Goal: Check status: Check status

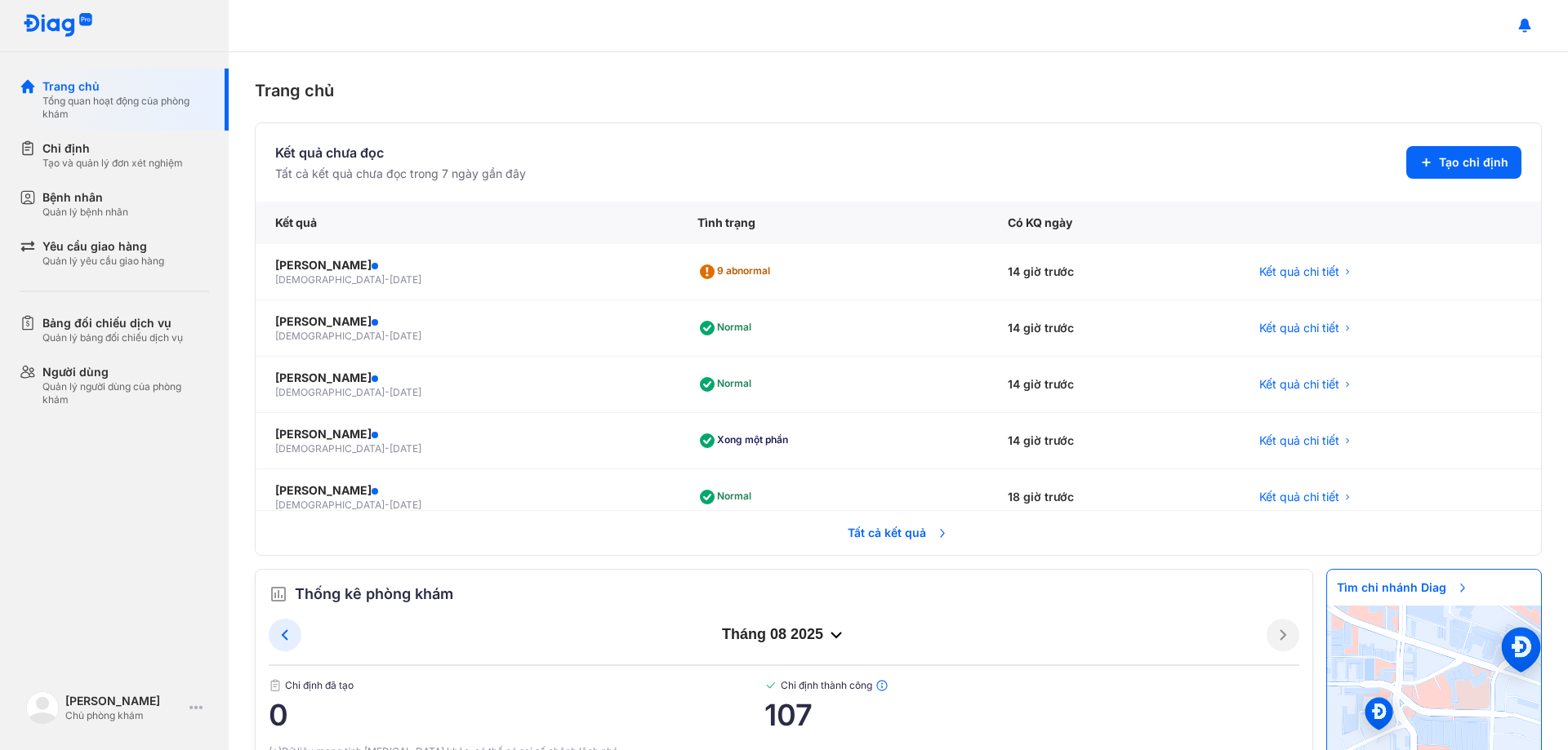
click at [879, 536] on span "Tất cả kết quả" at bounding box center [898, 532] width 121 height 36
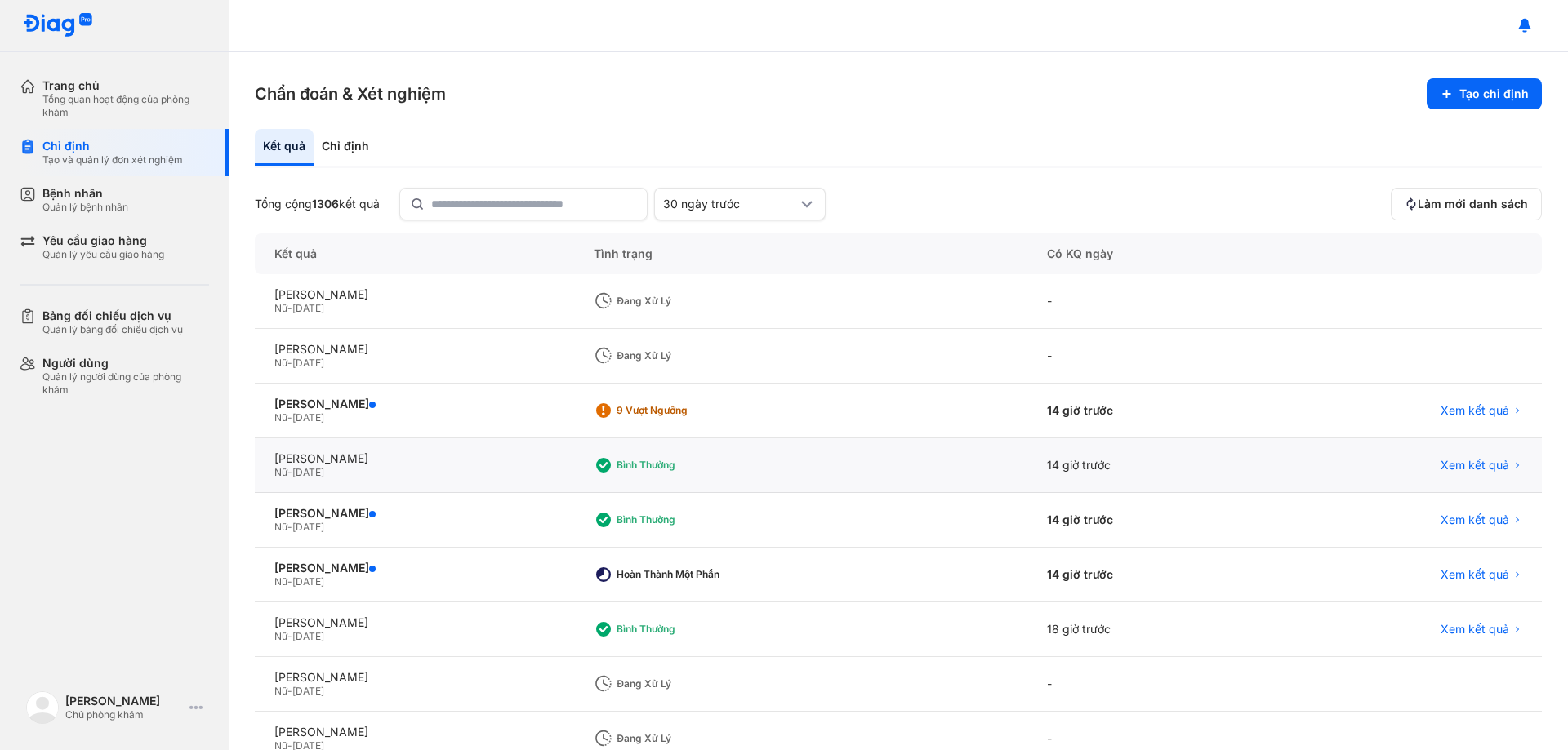
scroll to position [156, 0]
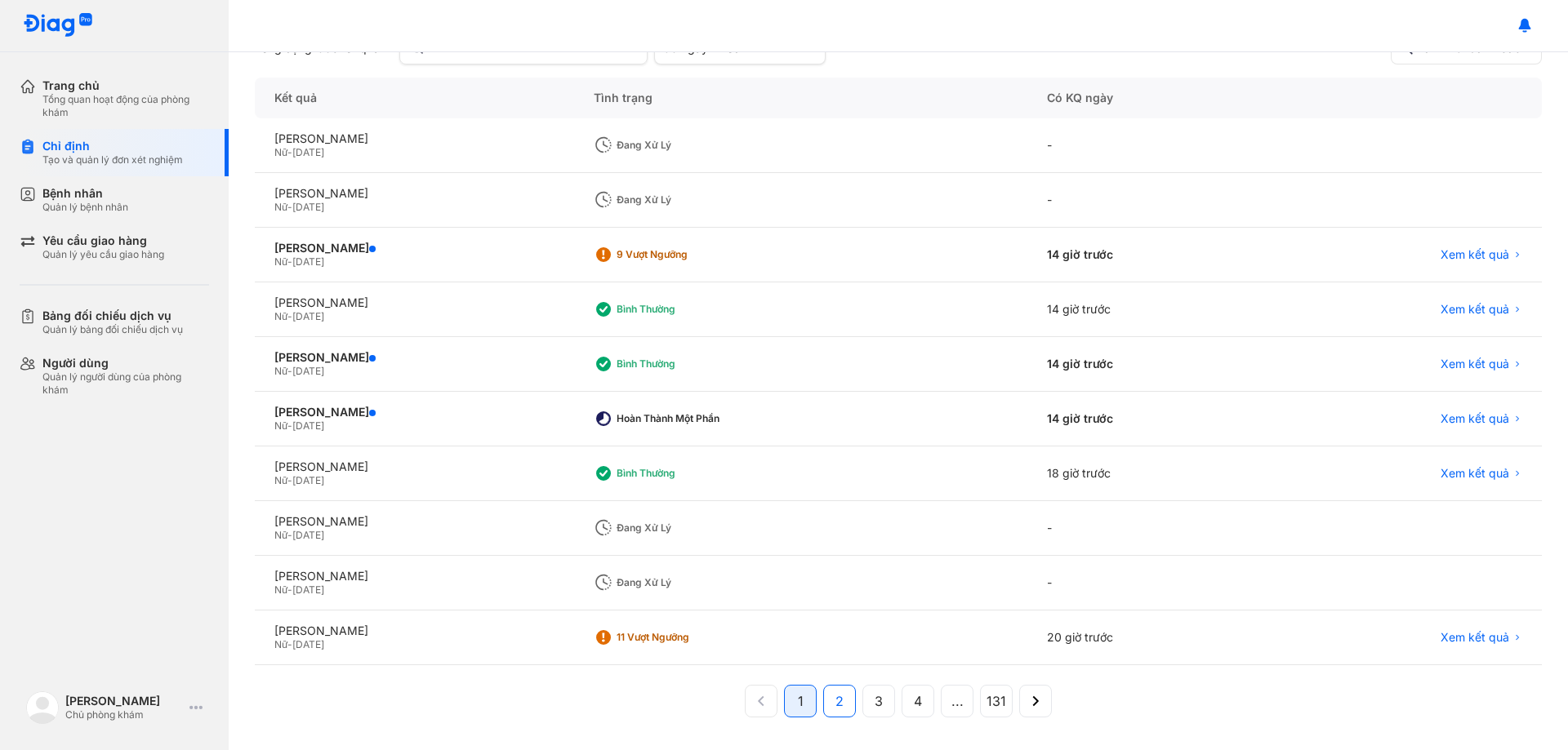
click at [863, 706] on button "2" at bounding box center [879, 701] width 33 height 33
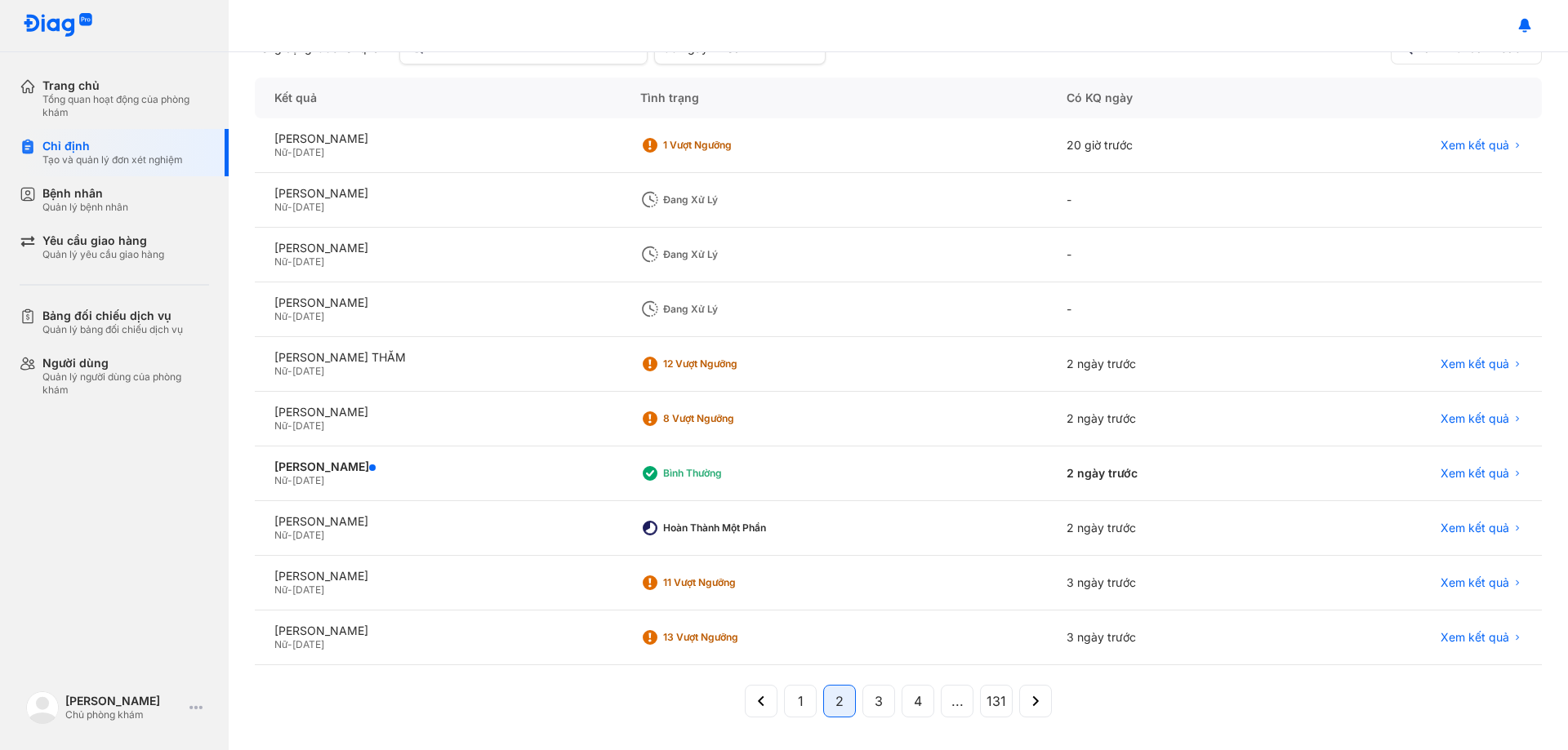
scroll to position [0, 0]
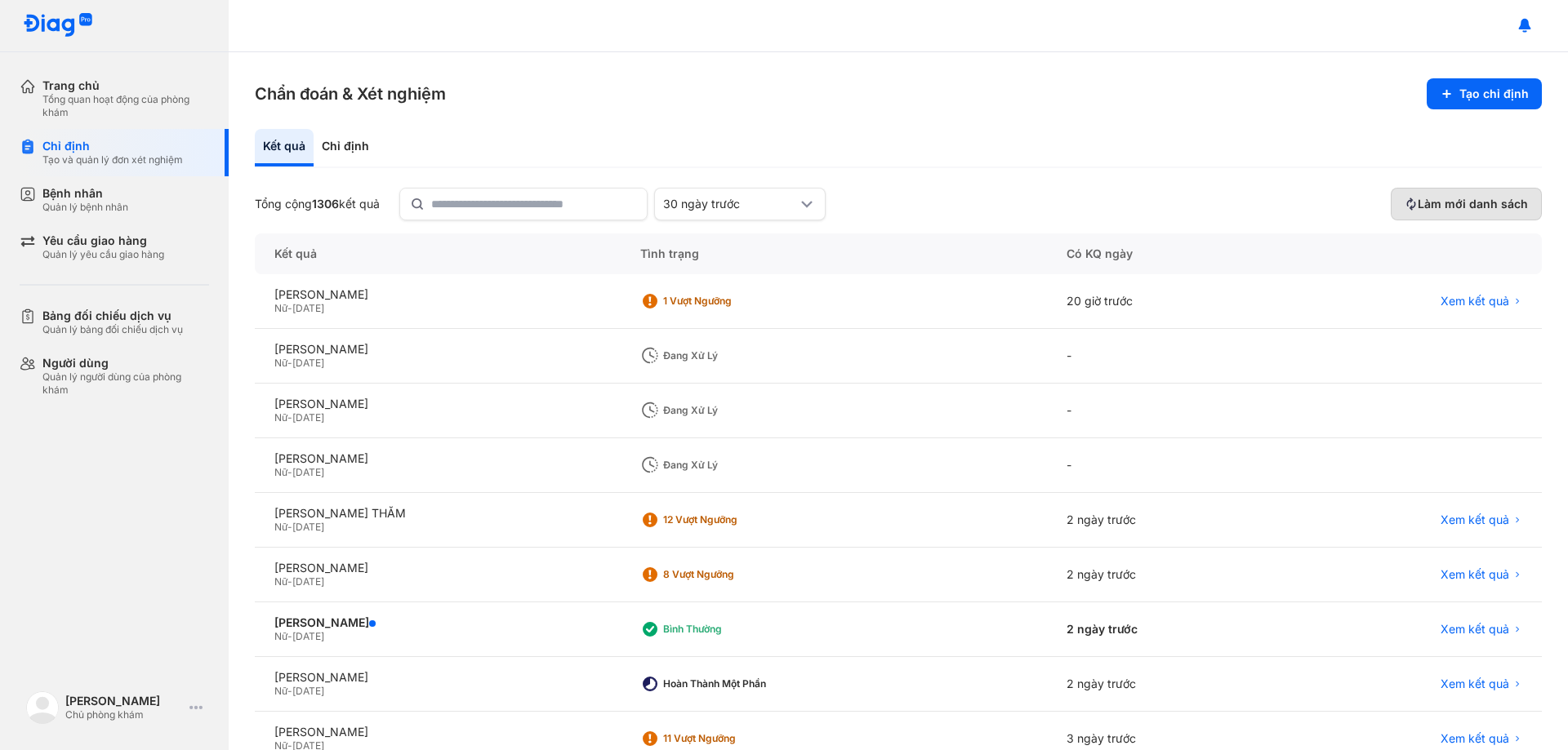
click at [1460, 209] on span "Làm mới danh sách" at bounding box center [1473, 204] width 110 height 15
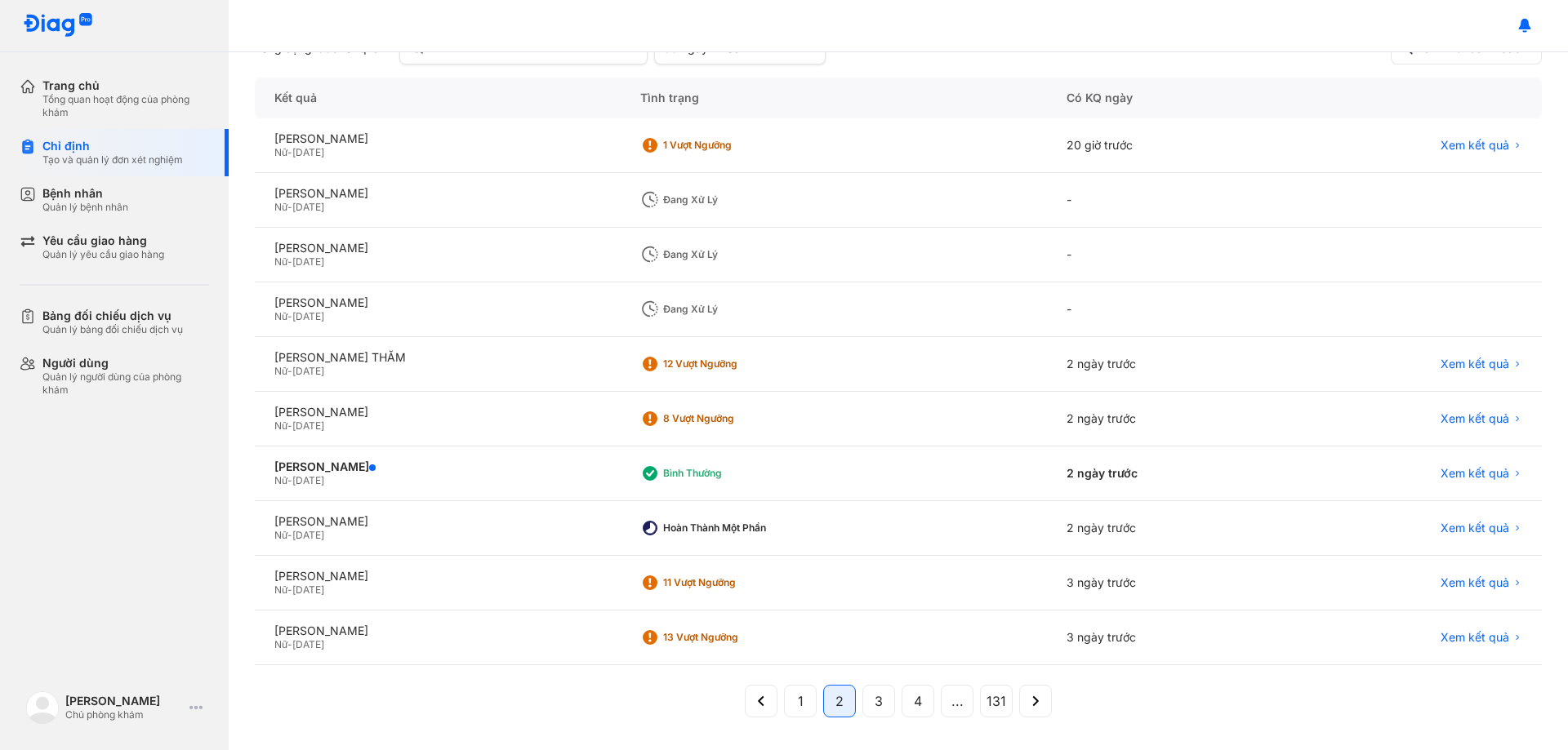
click at [823, 687] on button "1" at bounding box center [840, 701] width 33 height 33
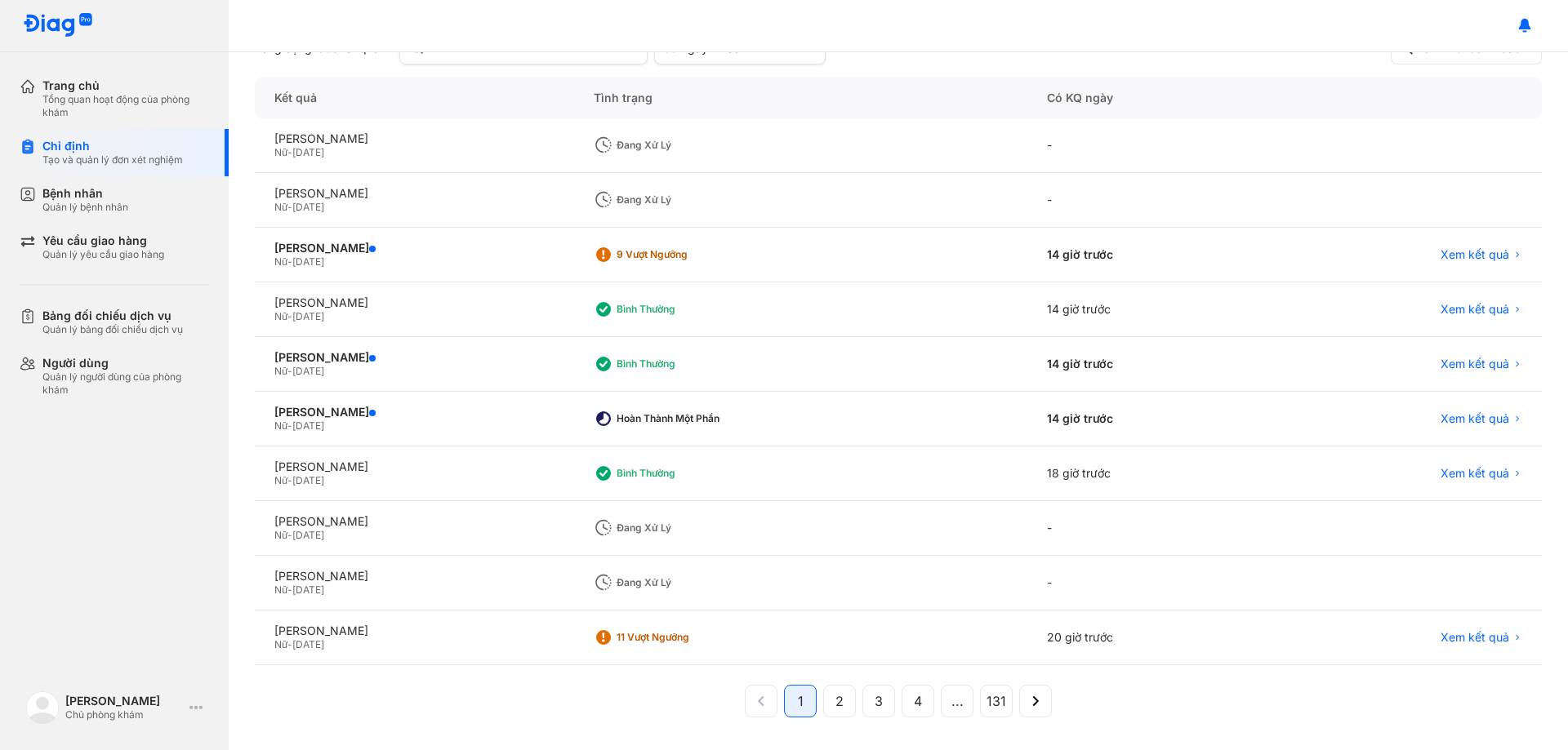
scroll to position [74, 0]
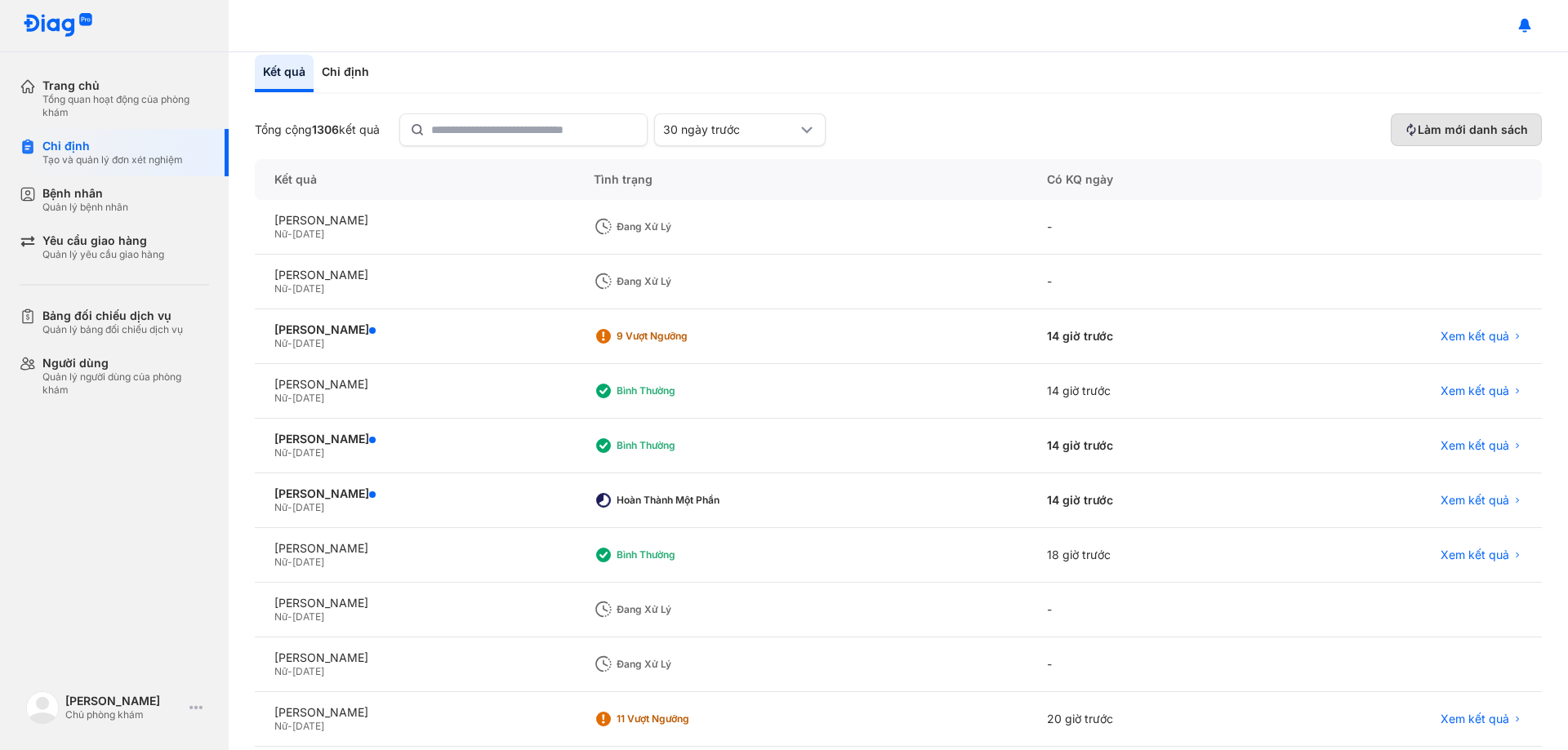
click at [1468, 119] on button "Làm mới danh sách" at bounding box center [1466, 130] width 151 height 33
click at [1464, 333] on span "Xem kết quả" at bounding box center [1475, 336] width 69 height 15
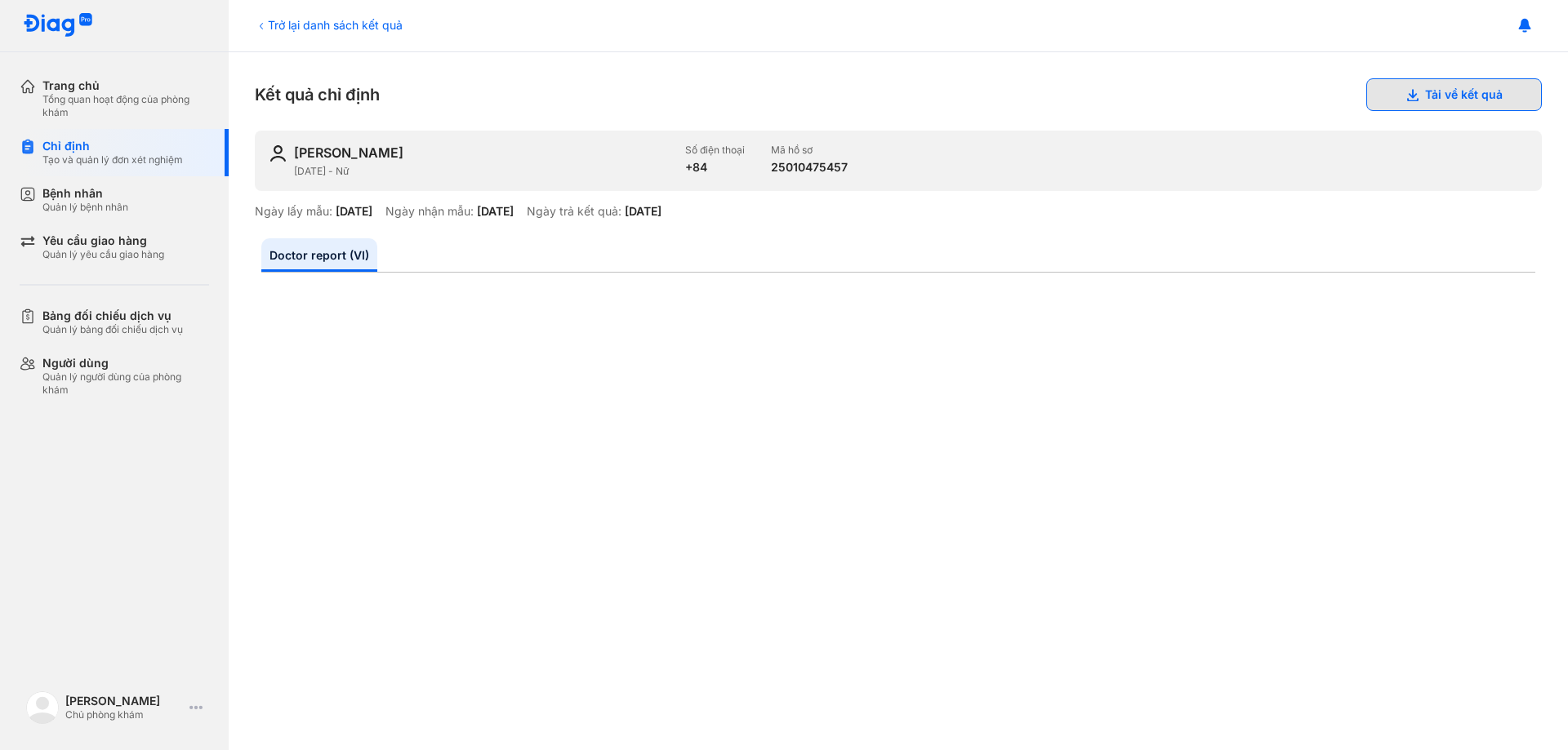
click at [1448, 94] on button "Tải về kết quả" at bounding box center [1454, 95] width 175 height 33
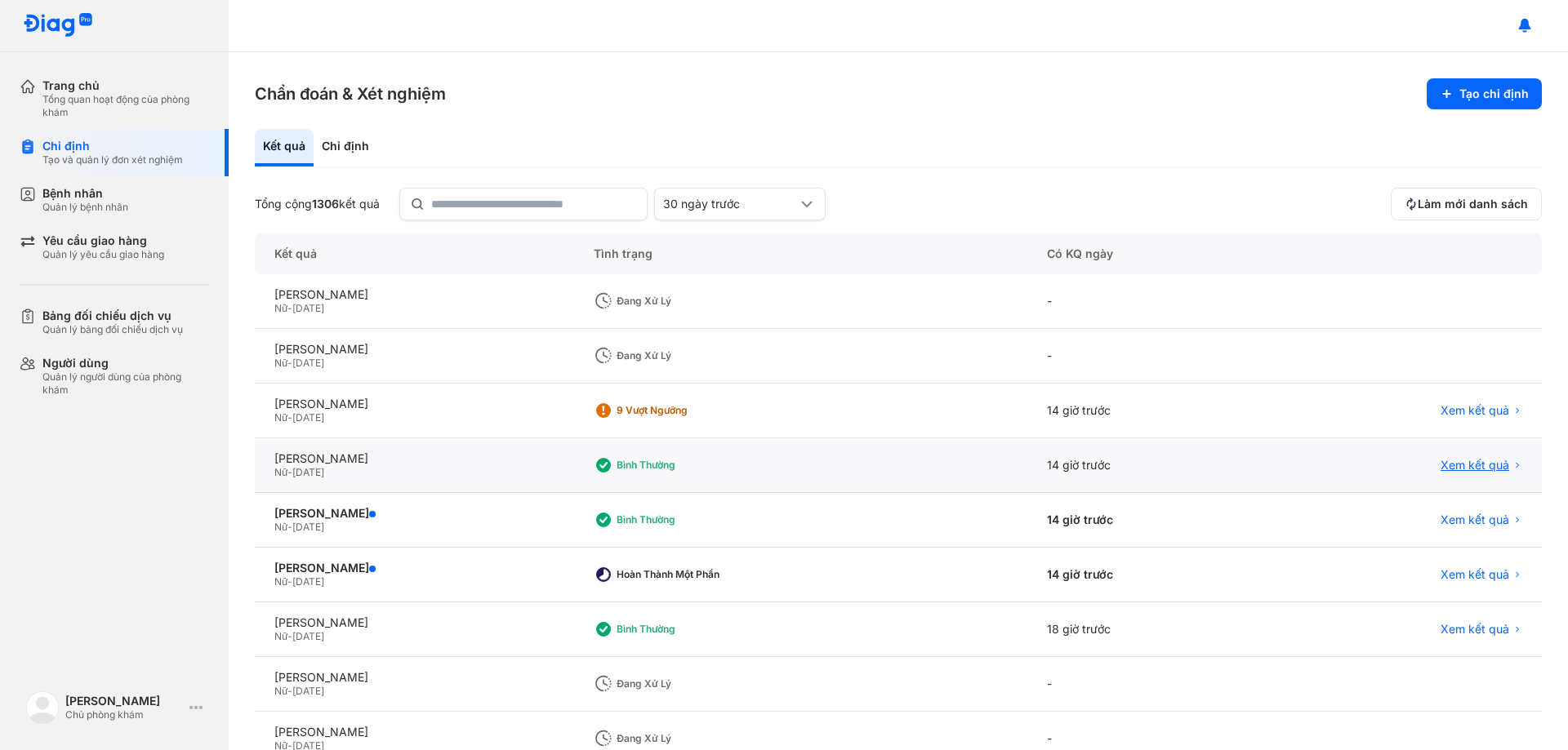
click at [1455, 467] on span "Xem kết quả" at bounding box center [1475, 465] width 69 height 15
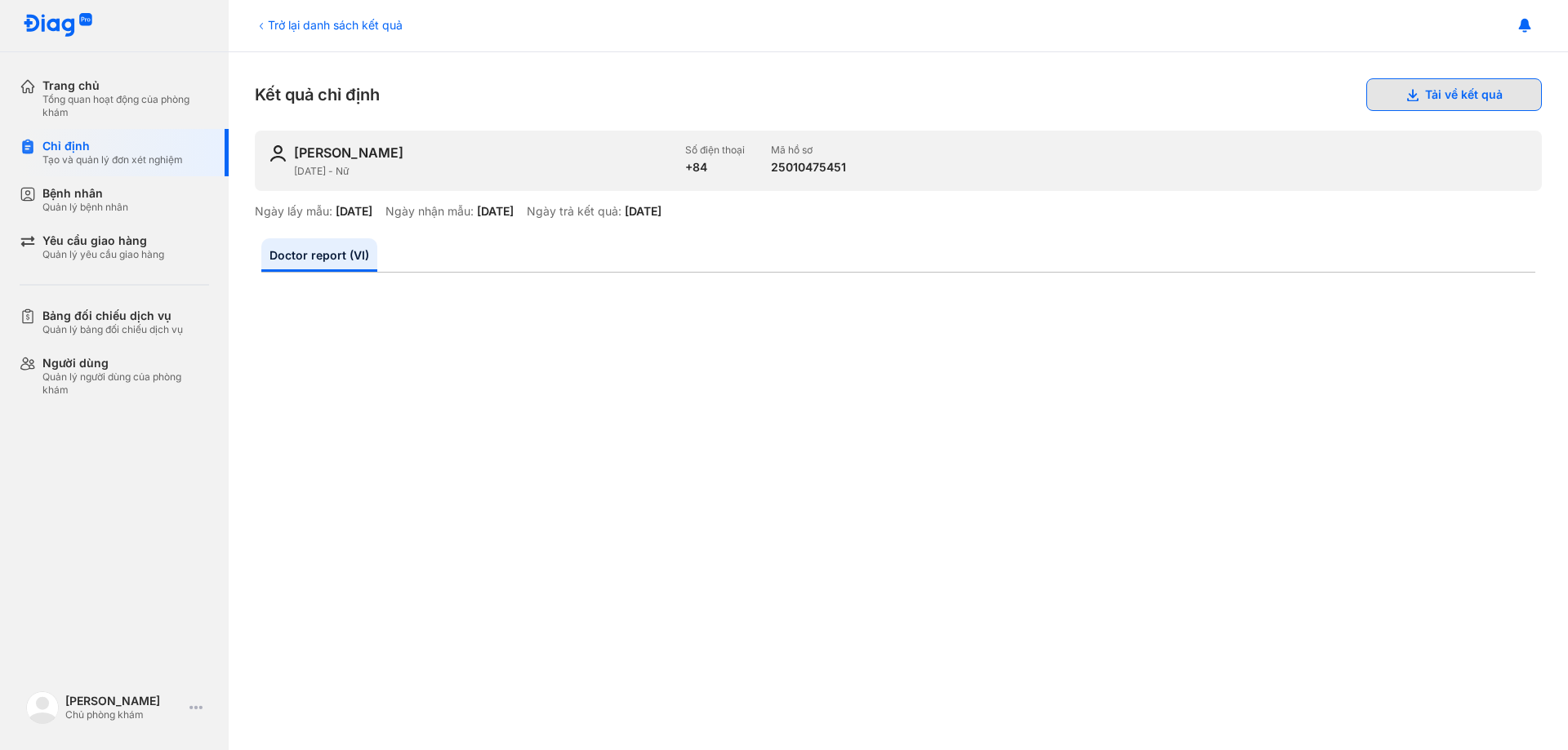
click at [1423, 86] on button "Tải về kết quả" at bounding box center [1454, 95] width 175 height 33
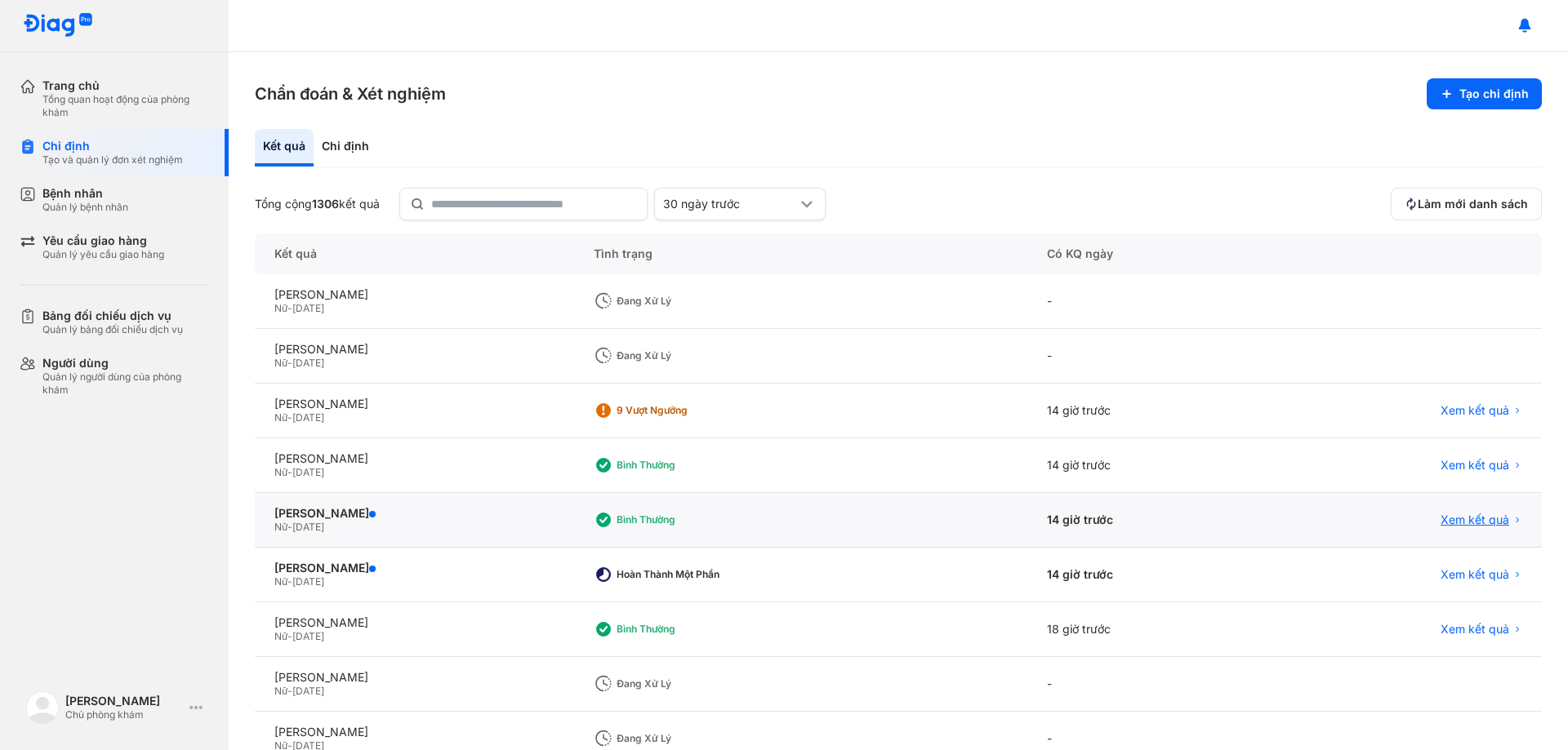
click at [1467, 523] on span "Xem kết quả" at bounding box center [1475, 520] width 69 height 15
click at [1461, 467] on span "Xem kết quả" at bounding box center [1475, 465] width 69 height 15
click at [1471, 518] on span "Xem kết quả" at bounding box center [1475, 520] width 69 height 15
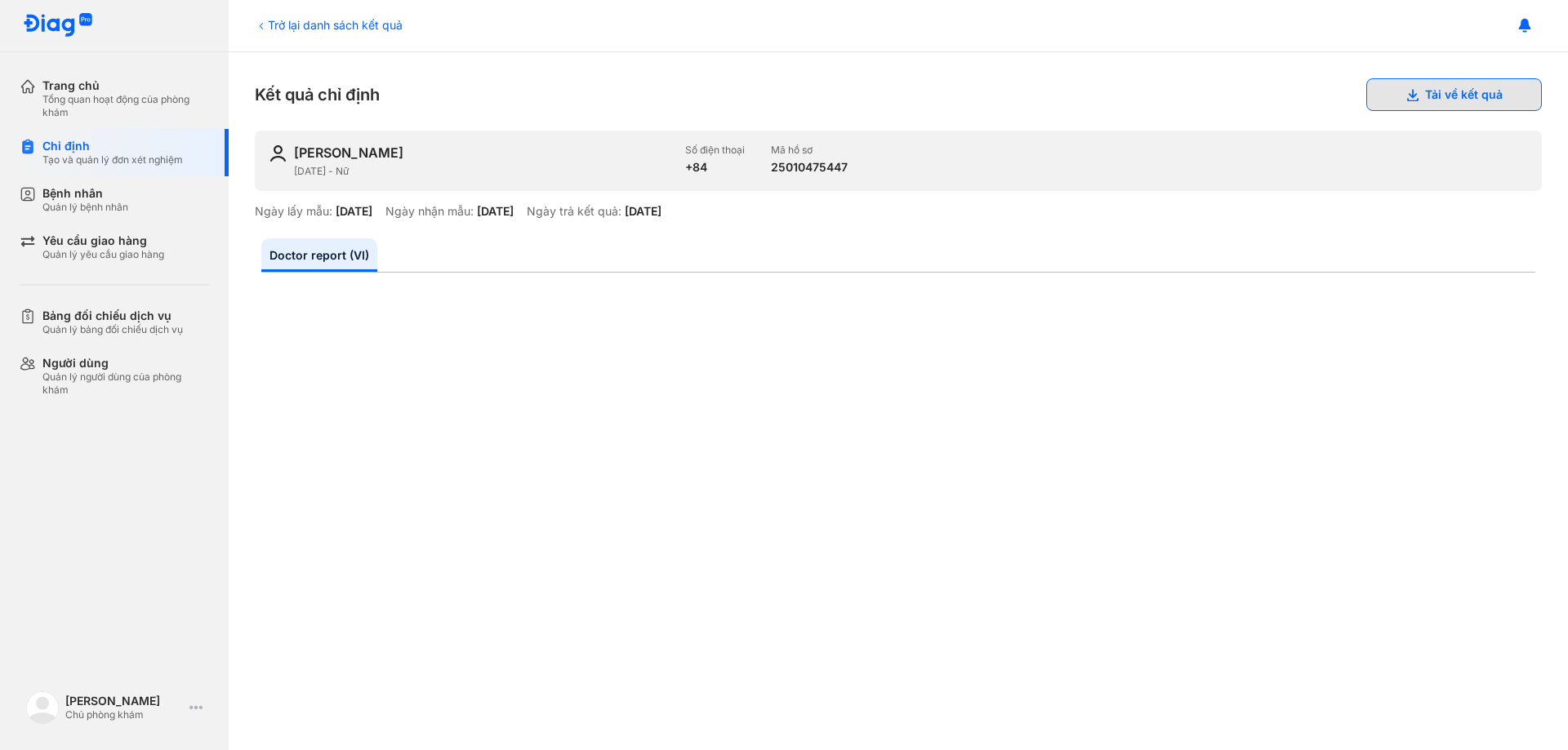
click at [1427, 84] on button "Tải về kết quả" at bounding box center [1454, 95] width 175 height 33
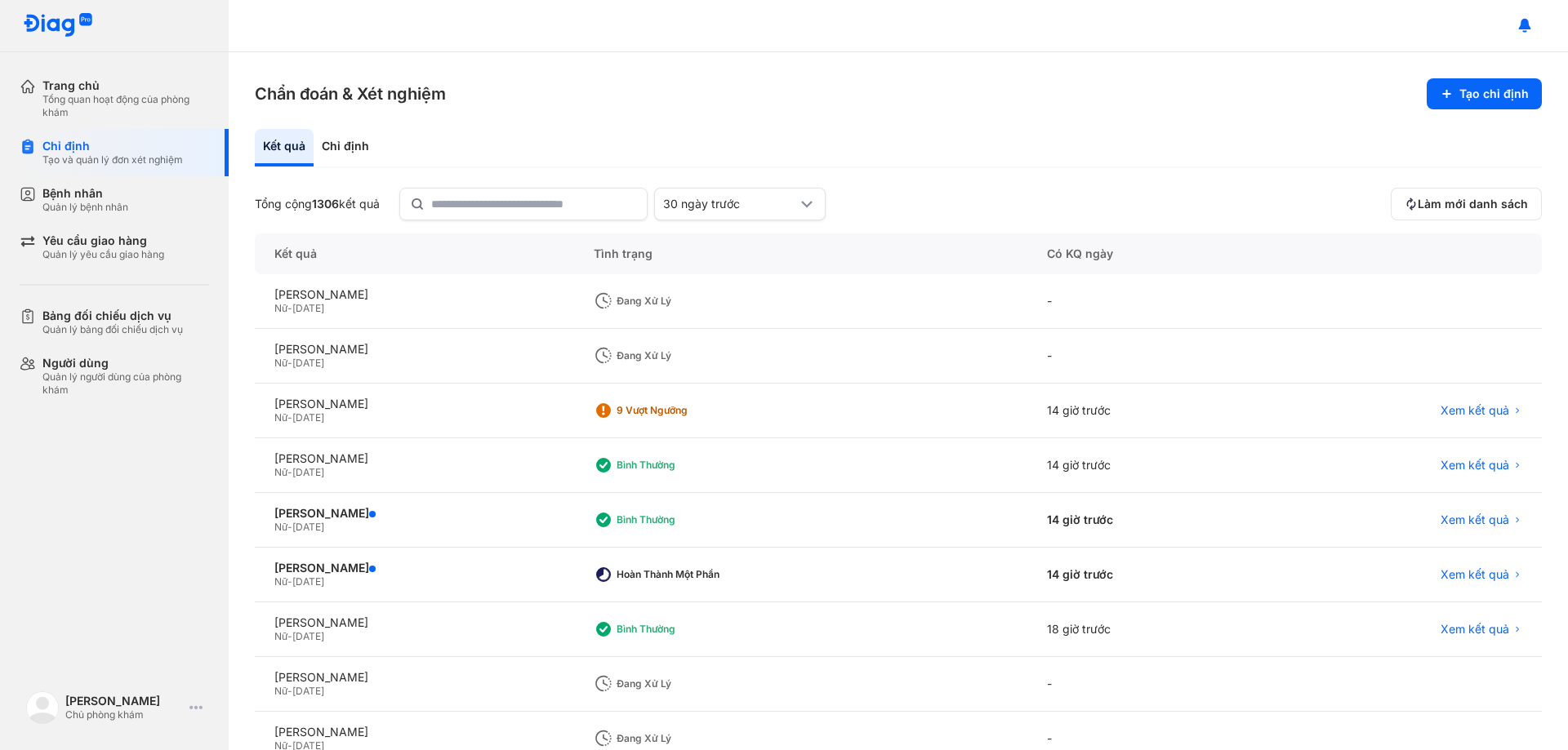
scroll to position [156, 0]
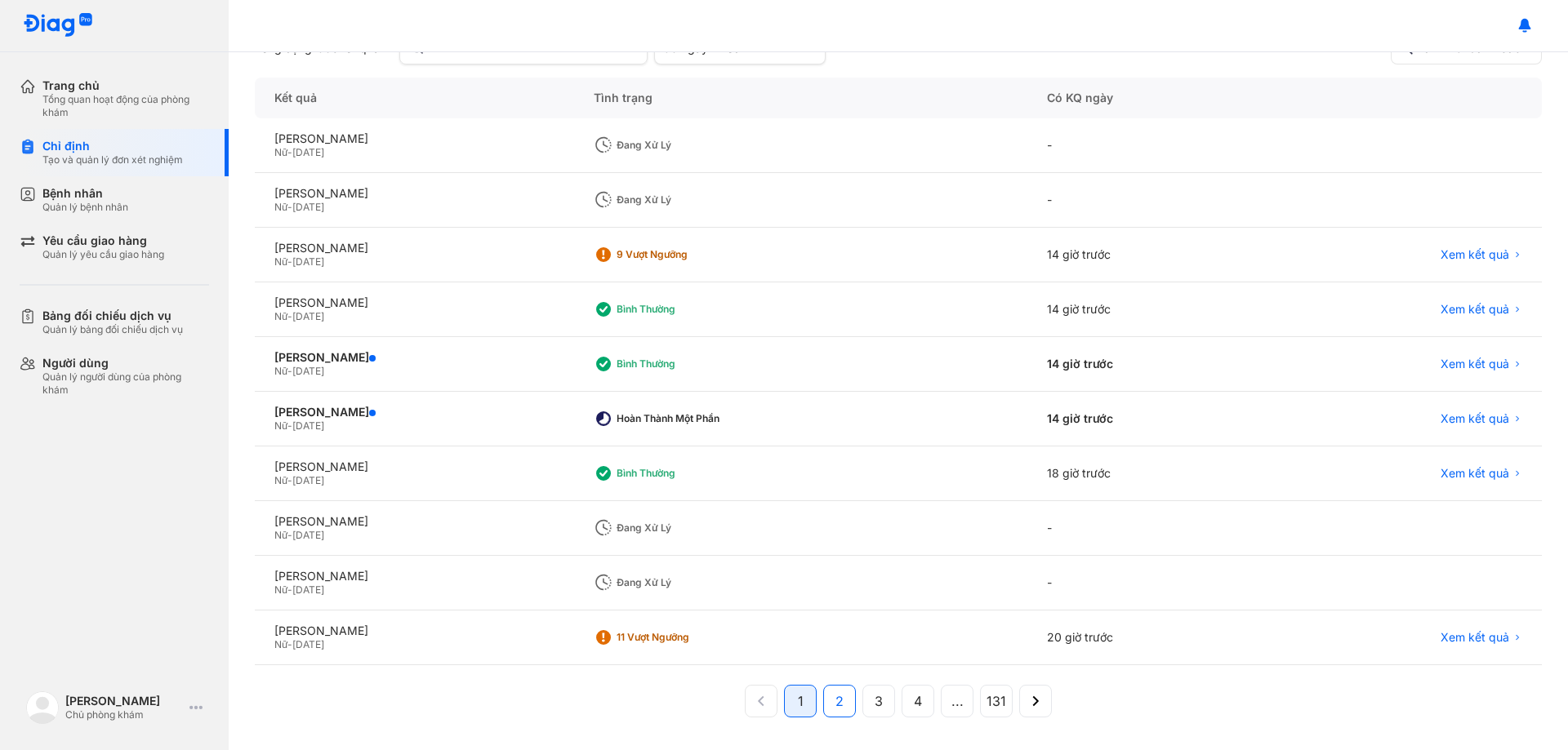
click at [863, 708] on button "2" at bounding box center [879, 701] width 33 height 33
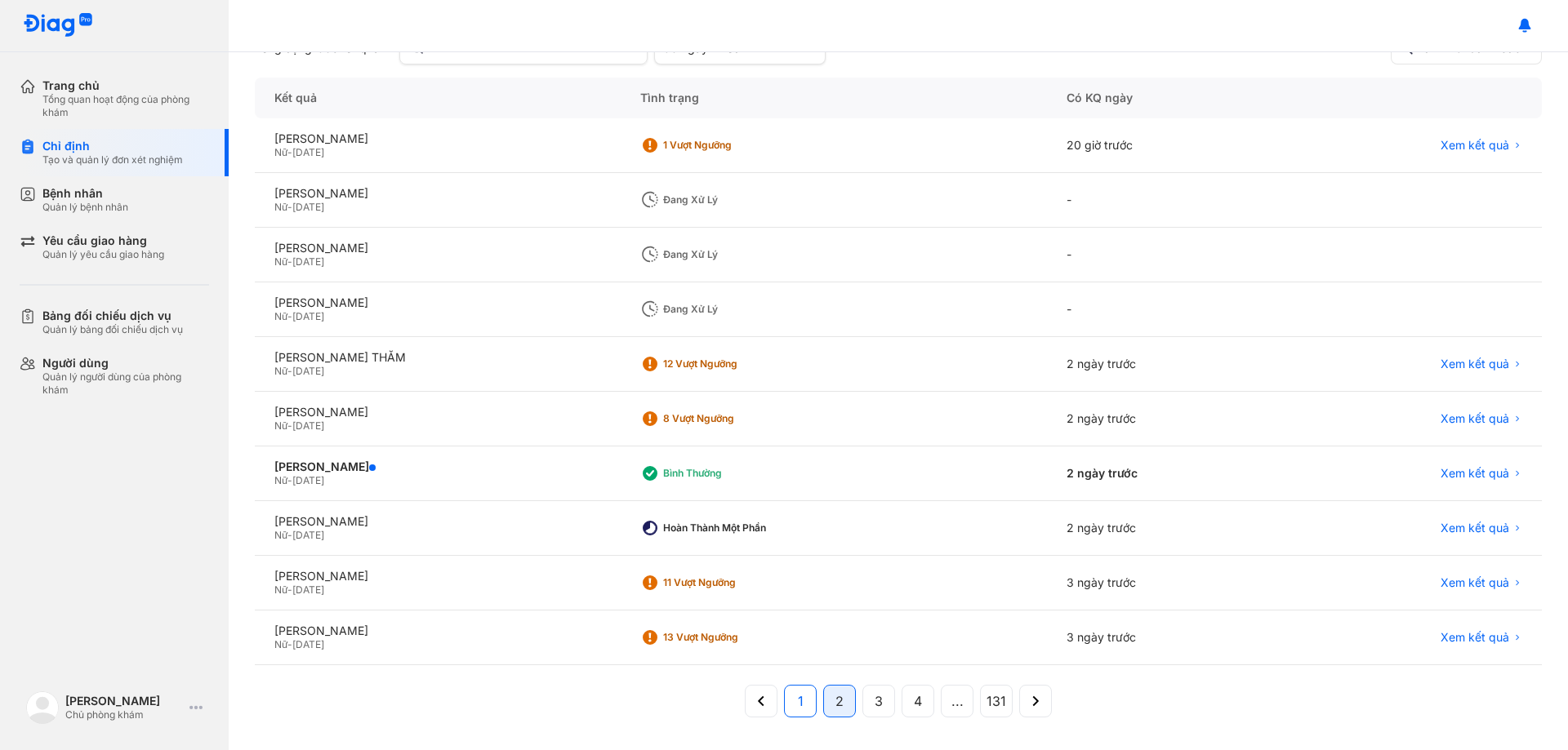
click at [823, 699] on button "1" at bounding box center [840, 701] width 33 height 33
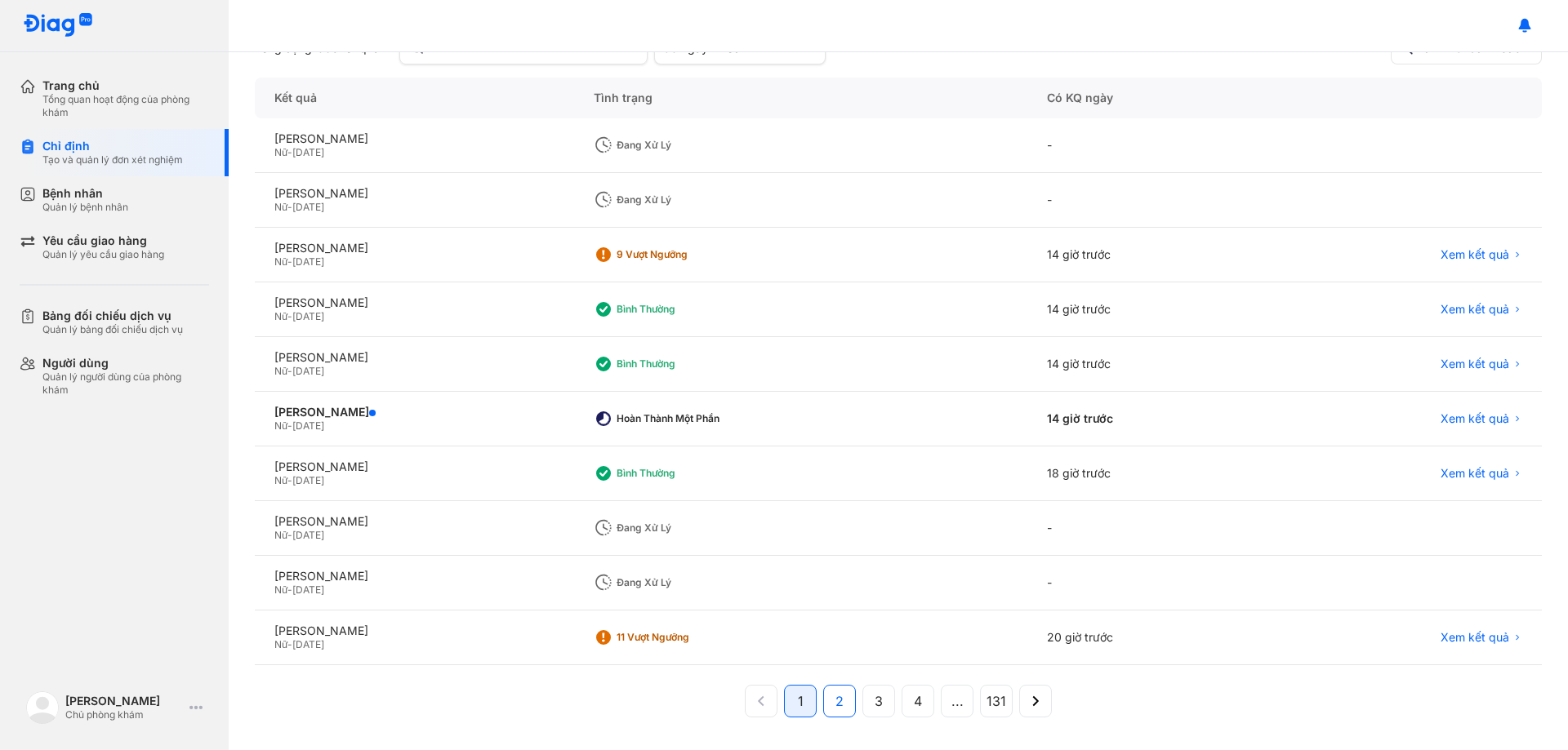
click at [836, 705] on span "2" at bounding box center [840, 700] width 8 height 19
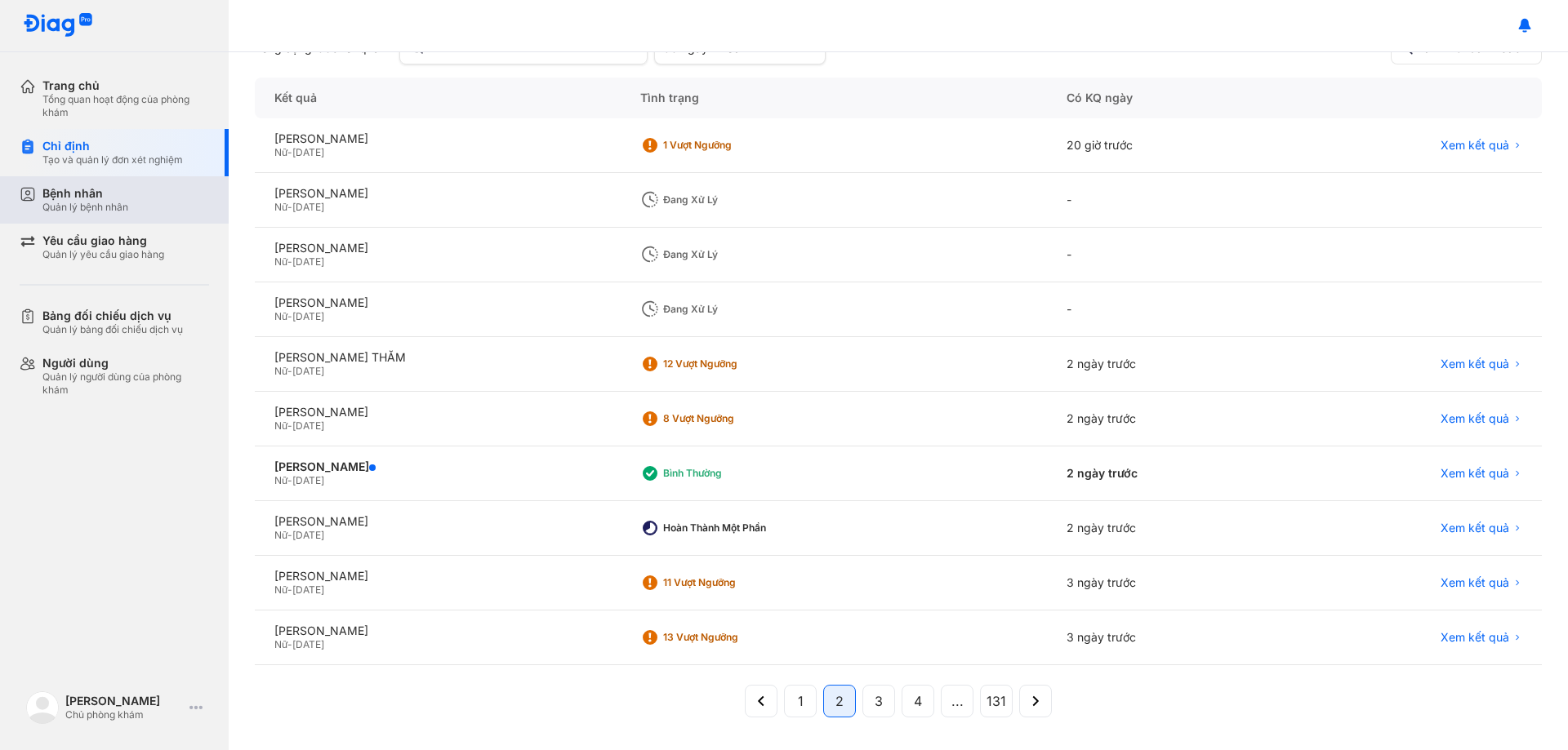
click at [118, 195] on div "Bệnh nhân" at bounding box center [85, 194] width 85 height 15
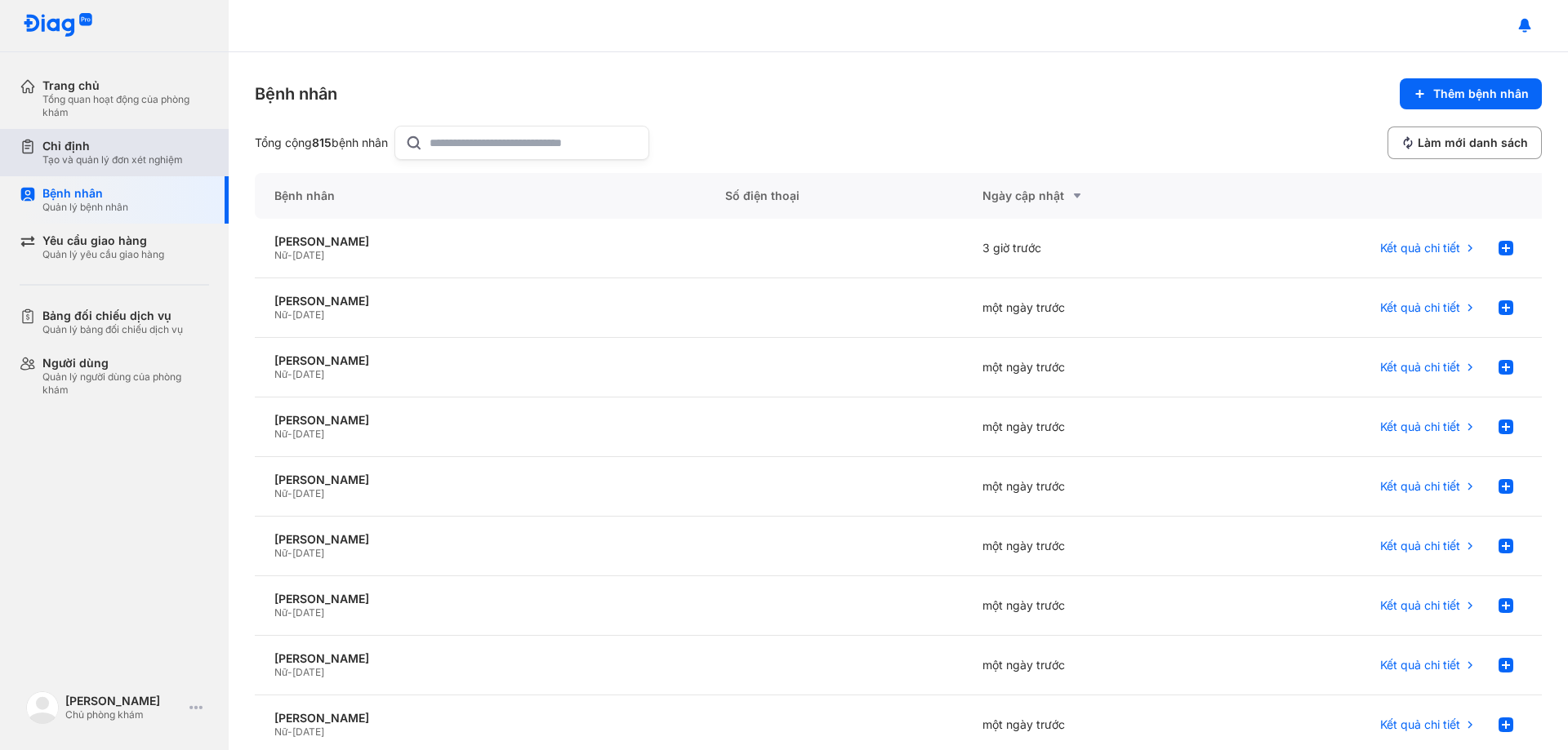
click at [122, 144] on div "Chỉ định" at bounding box center [112, 146] width 141 height 15
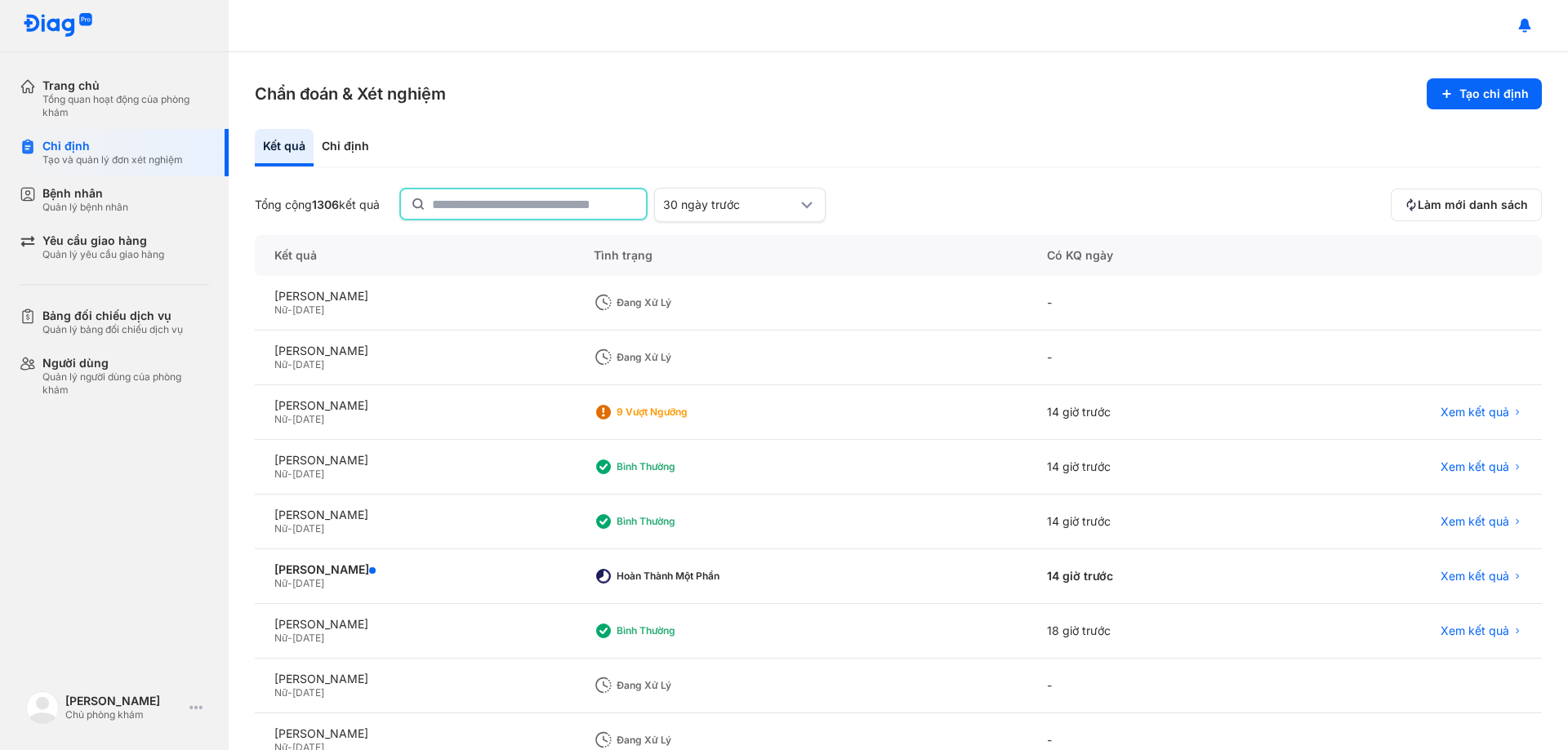
click at [468, 201] on input "text" at bounding box center [534, 204] width 204 height 29
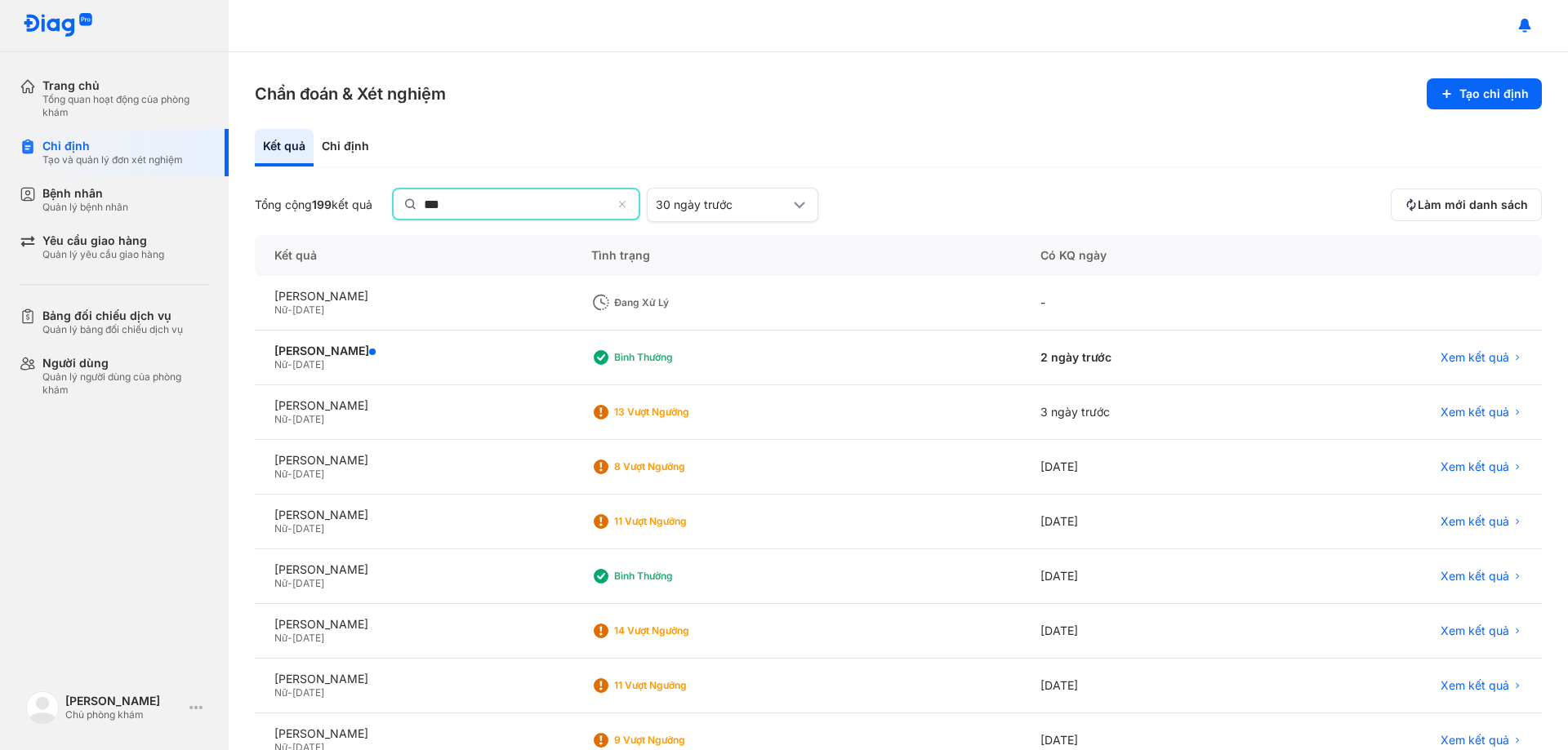
type input "***"
click at [622, 206] on div "***" at bounding box center [516, 205] width 248 height 34
click at [612, 206] on input "***" at bounding box center [517, 204] width 188 height 29
click at [629, 202] on icon at bounding box center [624, 207] width 11 height 13
click at [612, 202] on input "***" at bounding box center [517, 204] width 188 height 29
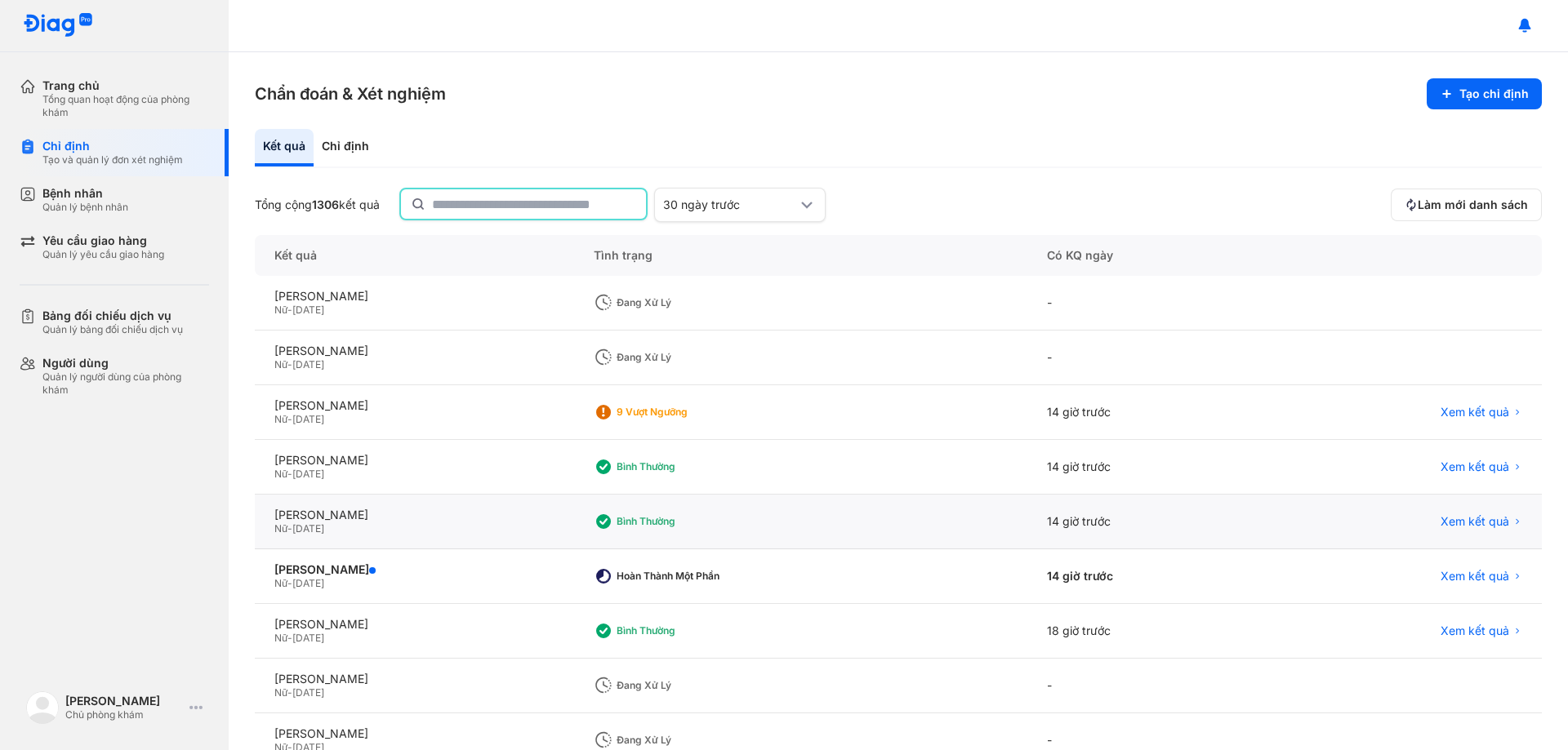
scroll to position [158, 0]
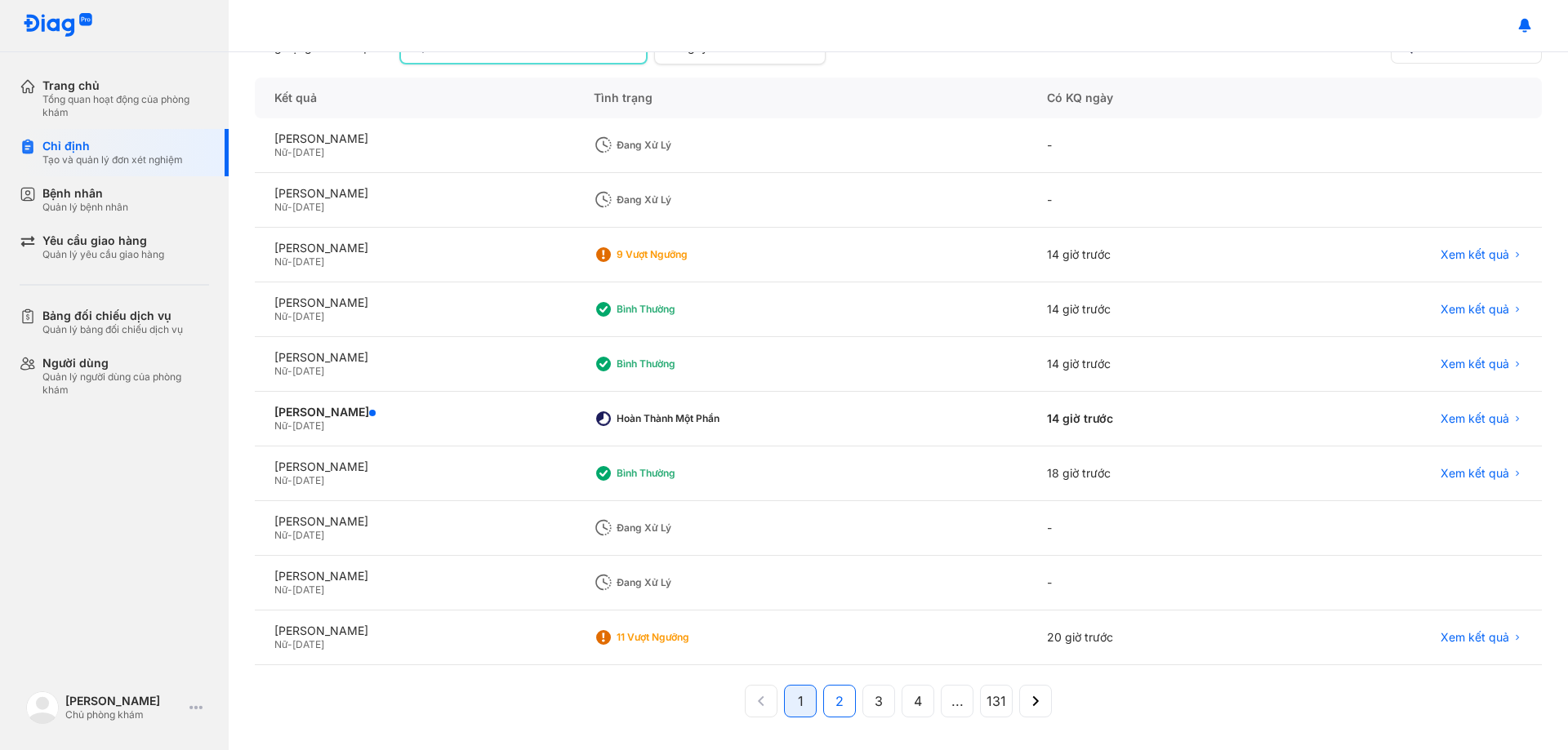
click at [836, 704] on span "2" at bounding box center [840, 700] width 8 height 19
click at [863, 704] on button "2" at bounding box center [879, 701] width 33 height 33
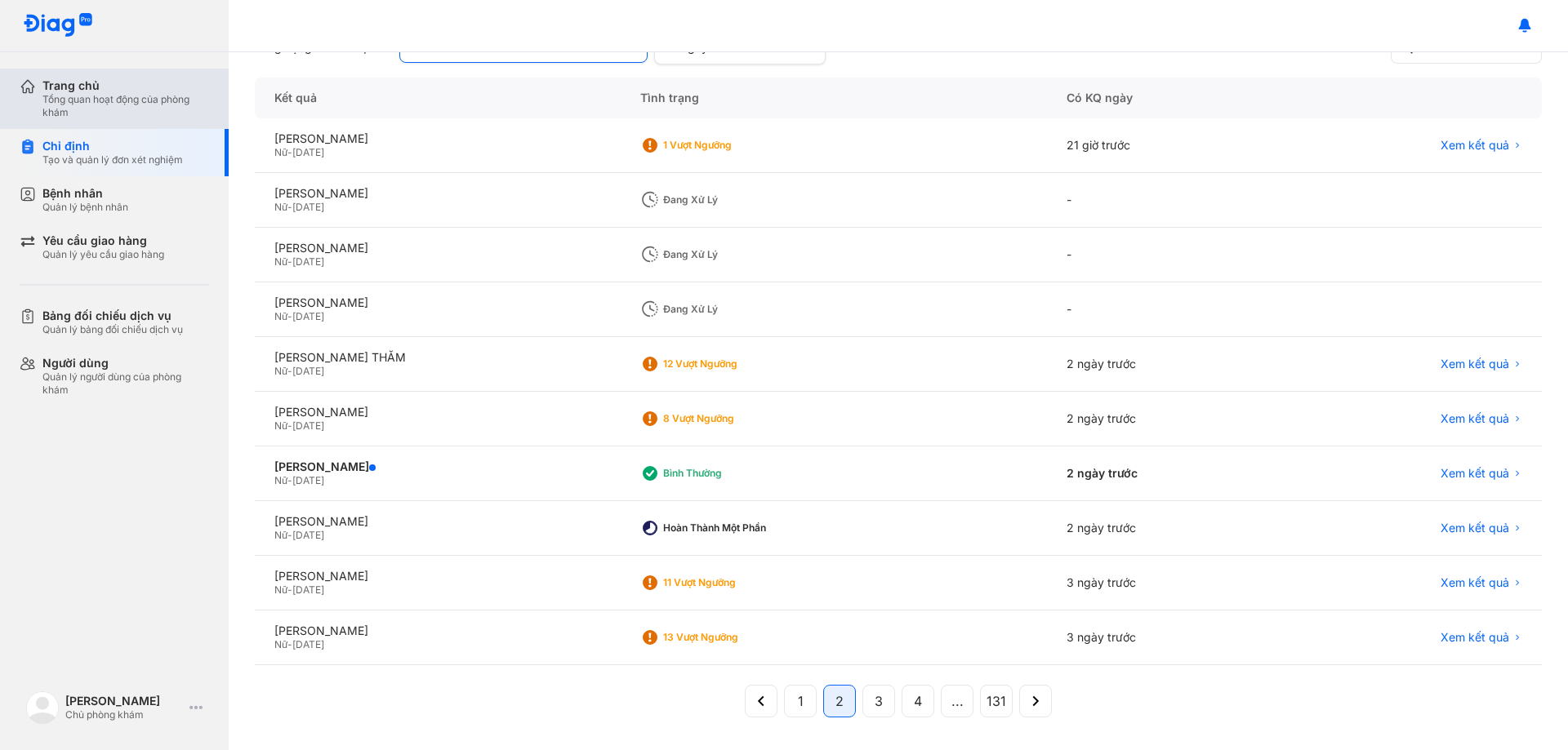
click at [119, 103] on div "Tổng quan hoạt động của phòng khám" at bounding box center [125, 106] width 166 height 26
click at [119, 102] on div "Tổng quan hoạt động của phòng khám" at bounding box center [125, 106] width 166 height 26
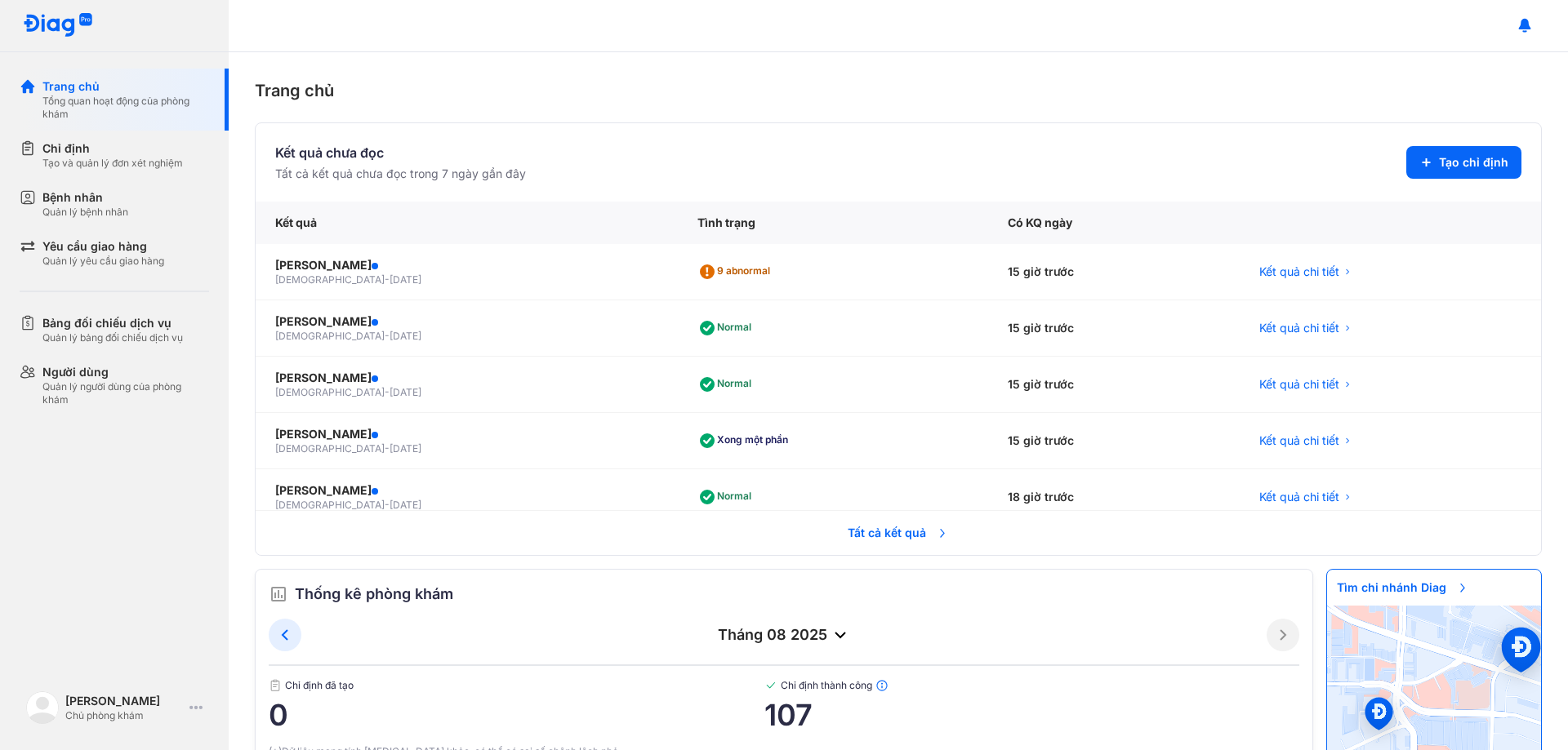
click at [900, 533] on span "Tất cả kết quả" at bounding box center [898, 532] width 121 height 36
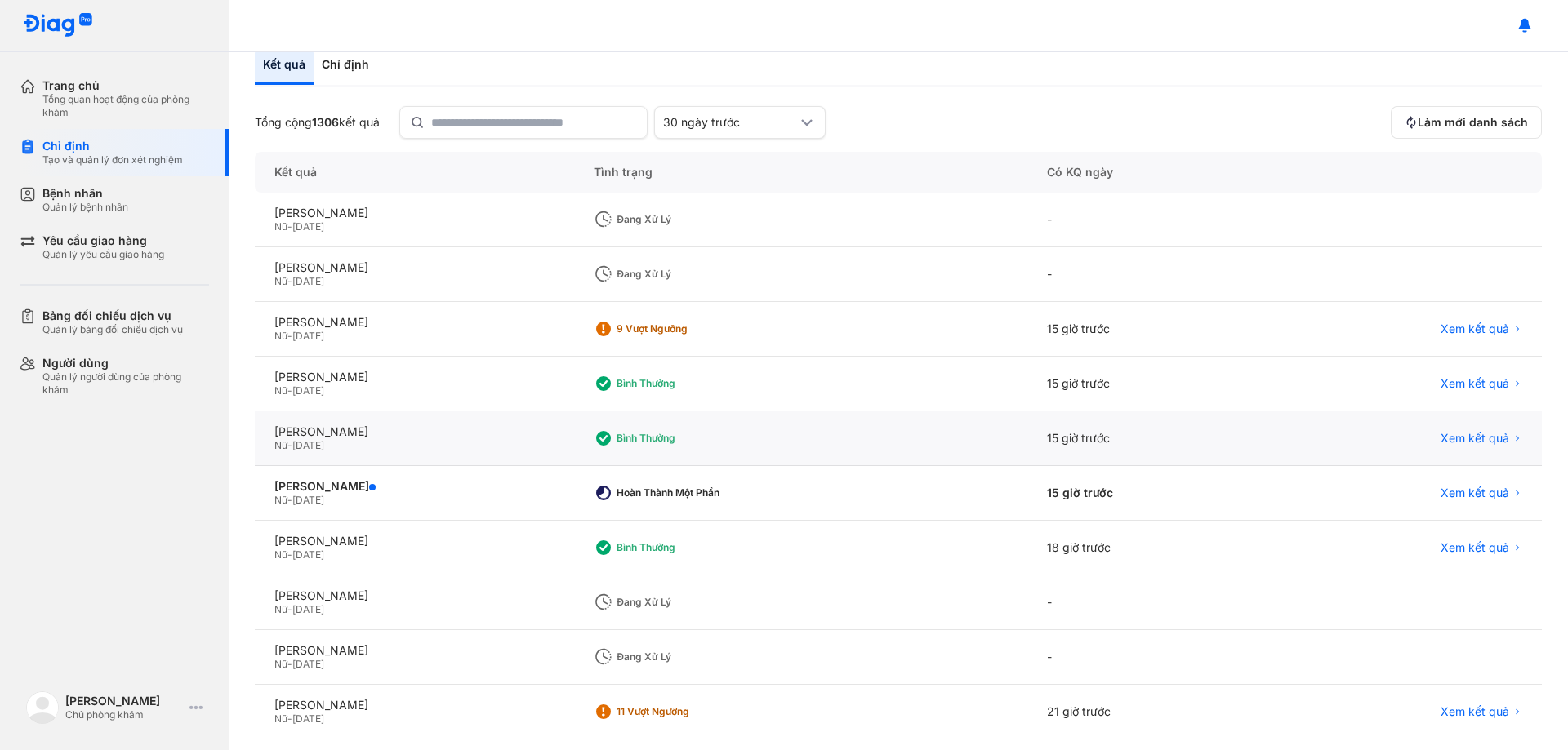
scroll to position [156, 0]
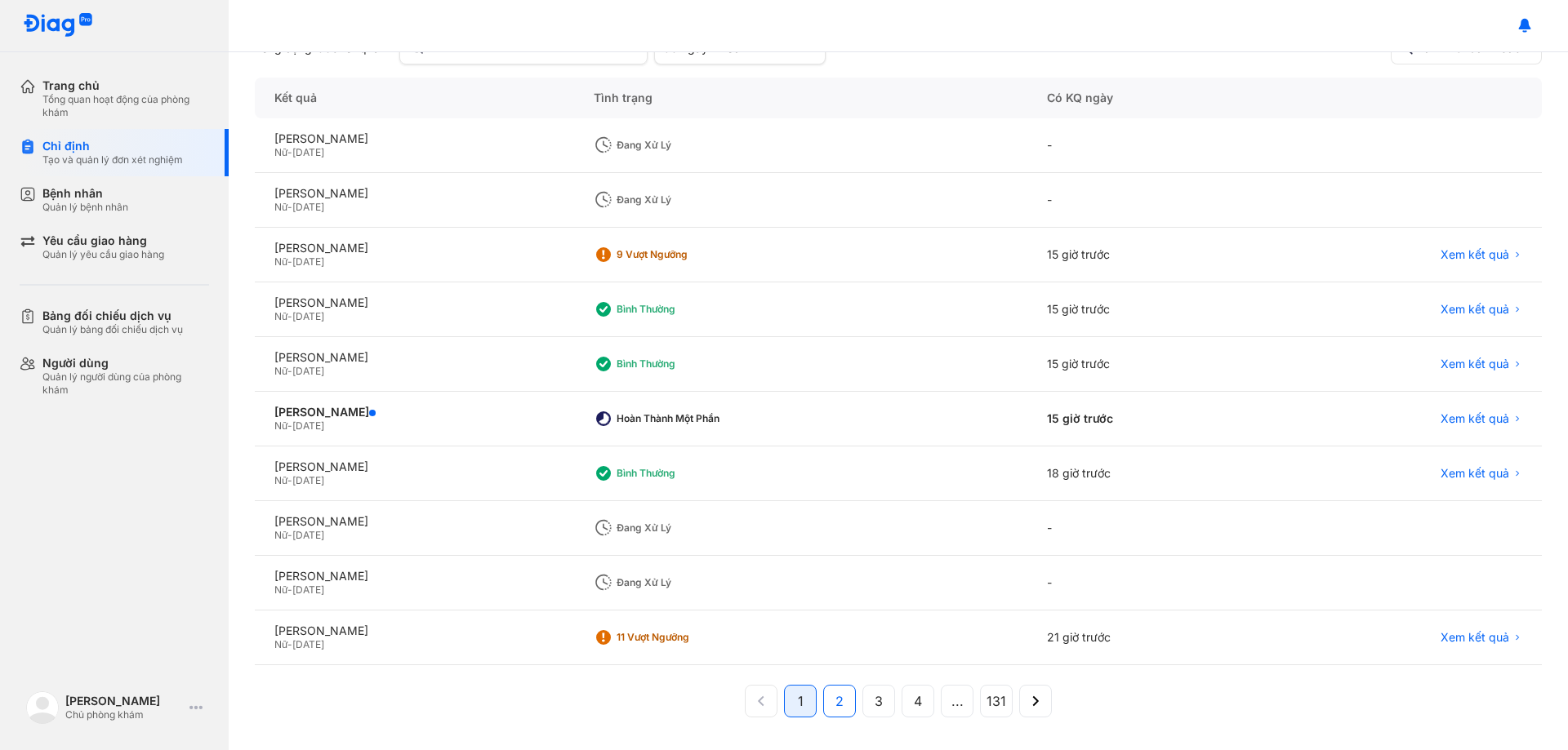
click at [863, 691] on button "2" at bounding box center [879, 701] width 33 height 33
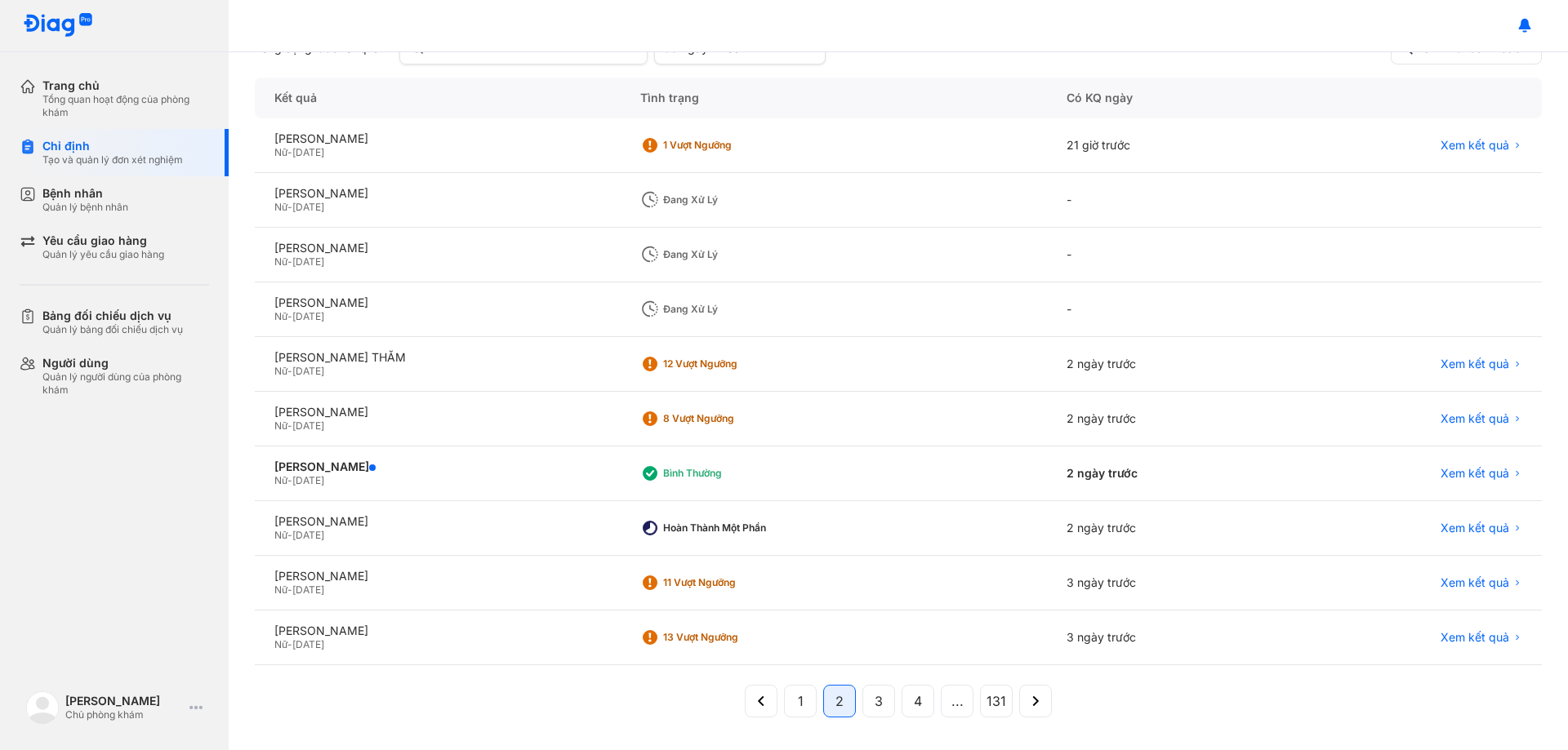
click at [725, 238] on div "Đang xử lý" at bounding box center [834, 255] width 426 height 55
drag, startPoint x: 722, startPoint y: 248, endPoint x: 680, endPoint y: 262, distance: 44.3
click at [722, 249] on div "Đang xử lý" at bounding box center [728, 254] width 130 height 13
click at [324, 267] on span "[DATE]" at bounding box center [308, 261] width 32 height 12
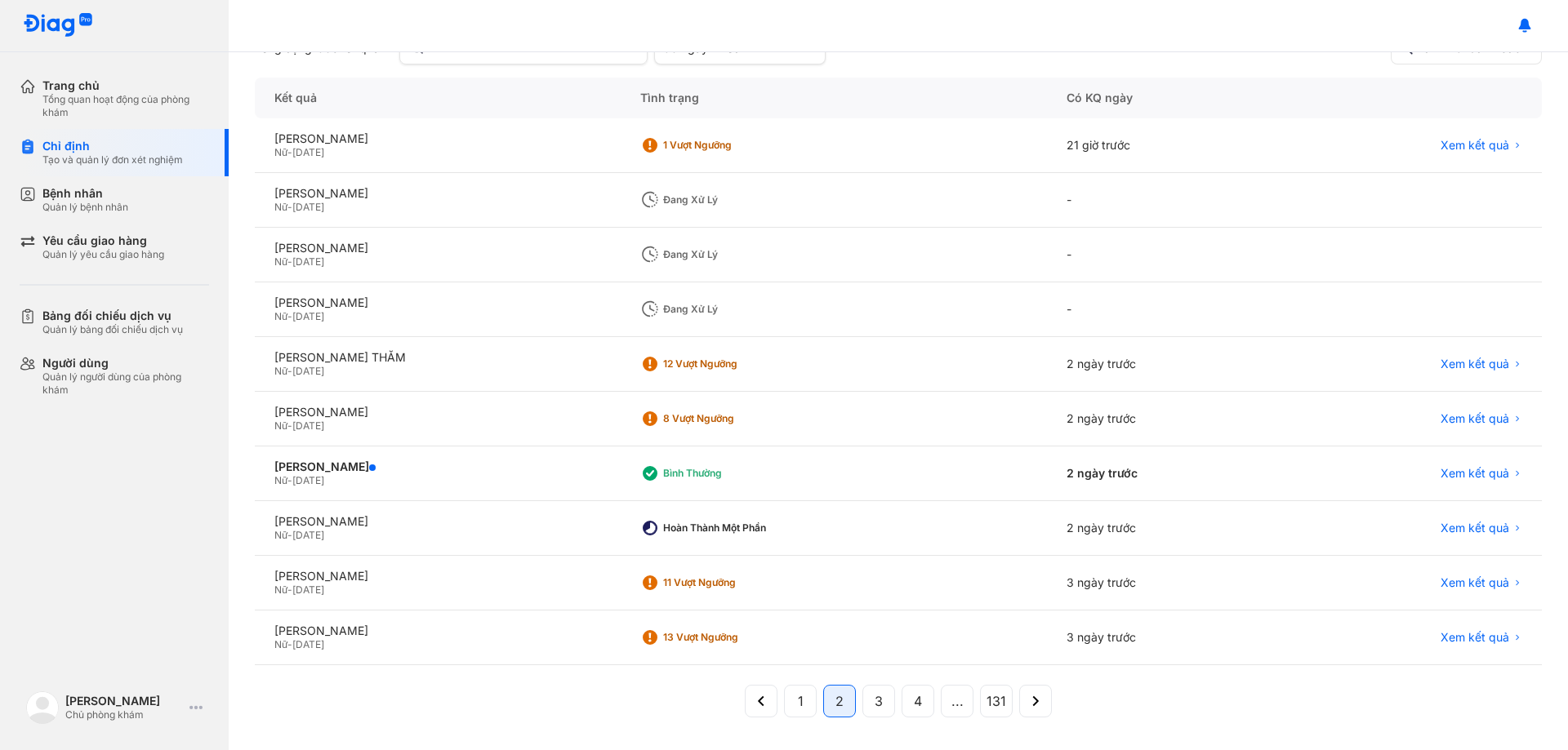
click at [298, 266] on span "[DATE]" at bounding box center [308, 261] width 32 height 12
